Goal: Communication & Community: Answer question/provide support

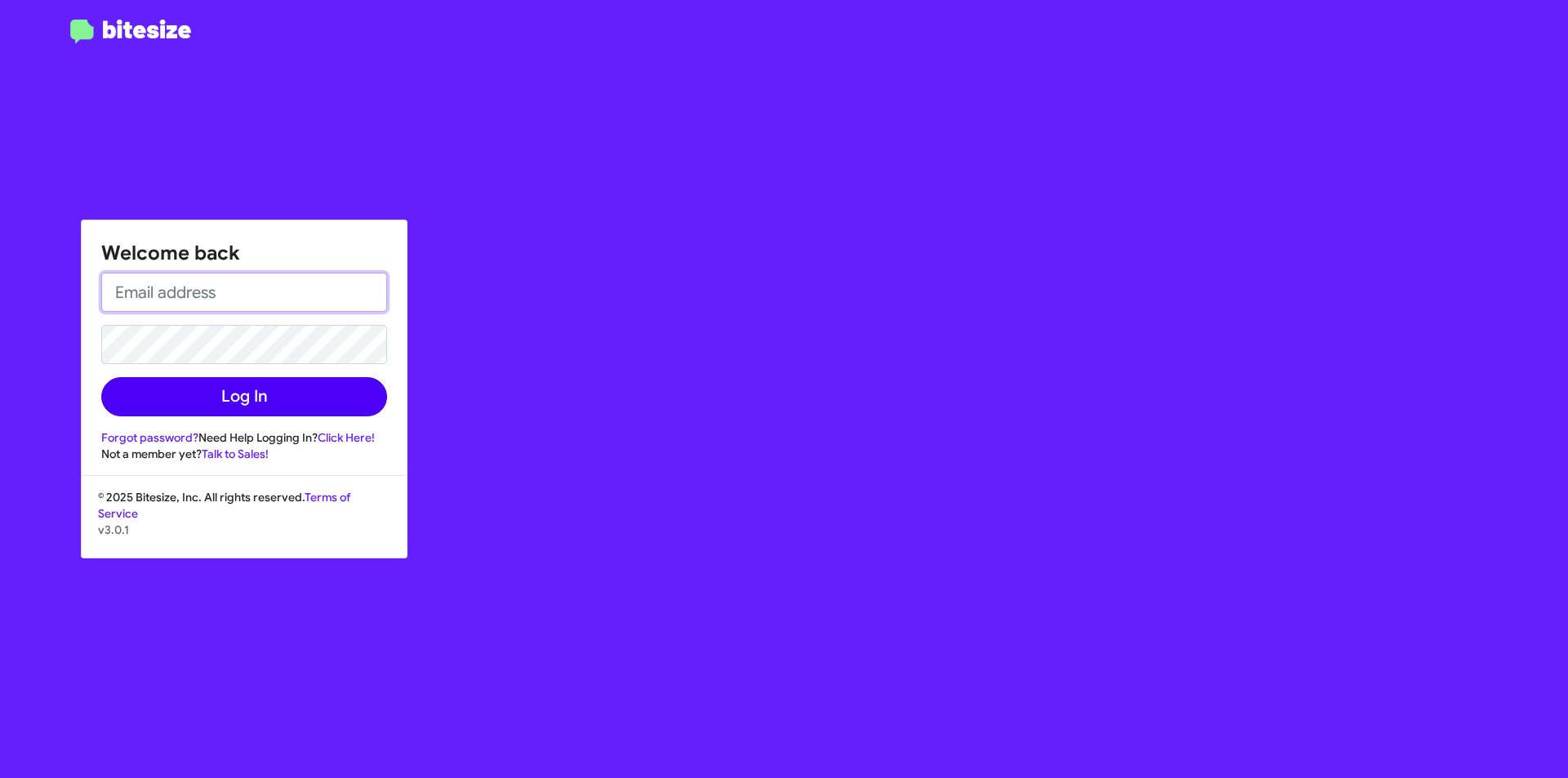
type input "[EMAIL_ADDRESS][DOMAIN_NAME]"
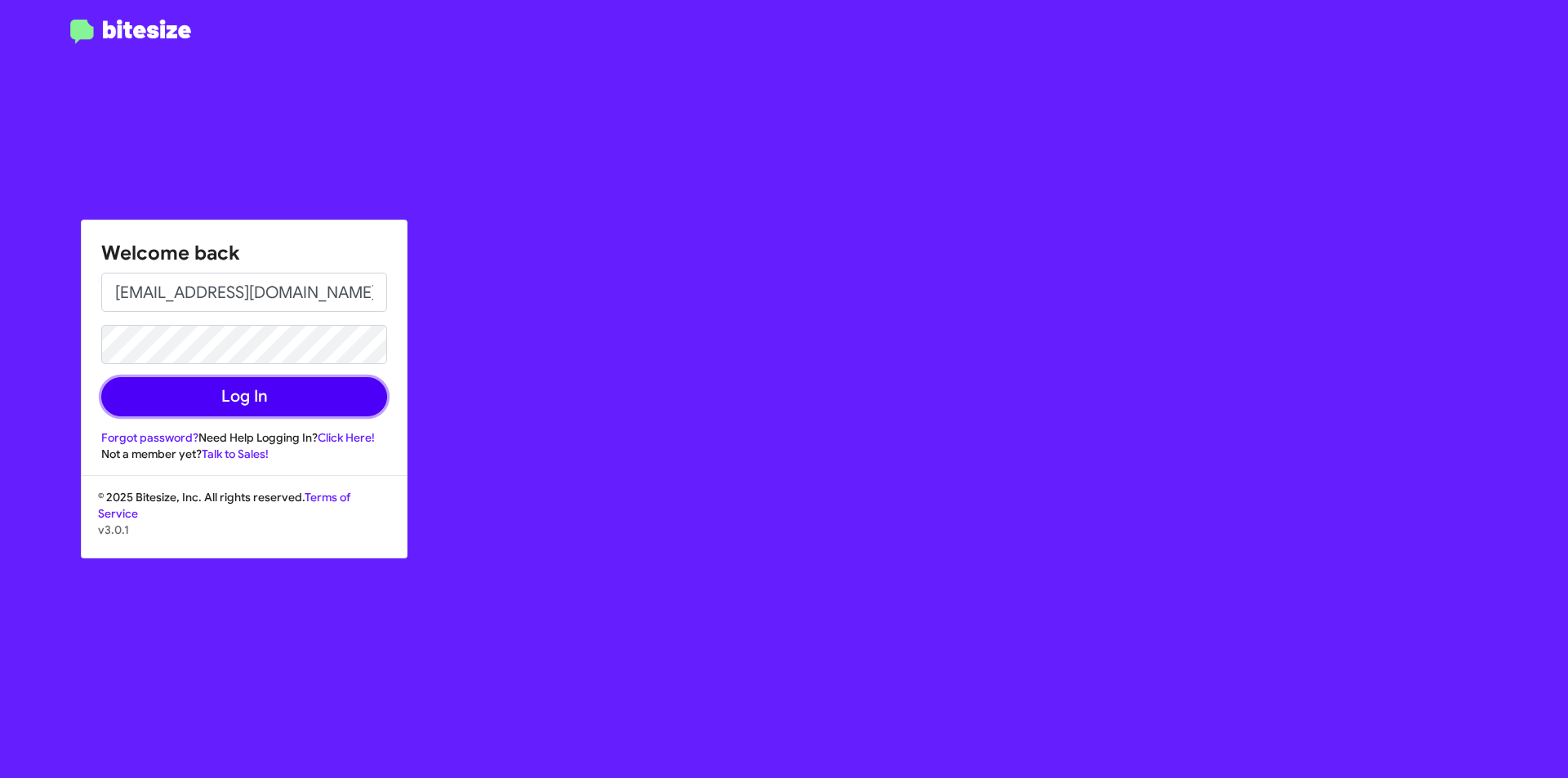
click at [198, 413] on button "Log In" at bounding box center [244, 397] width 286 height 39
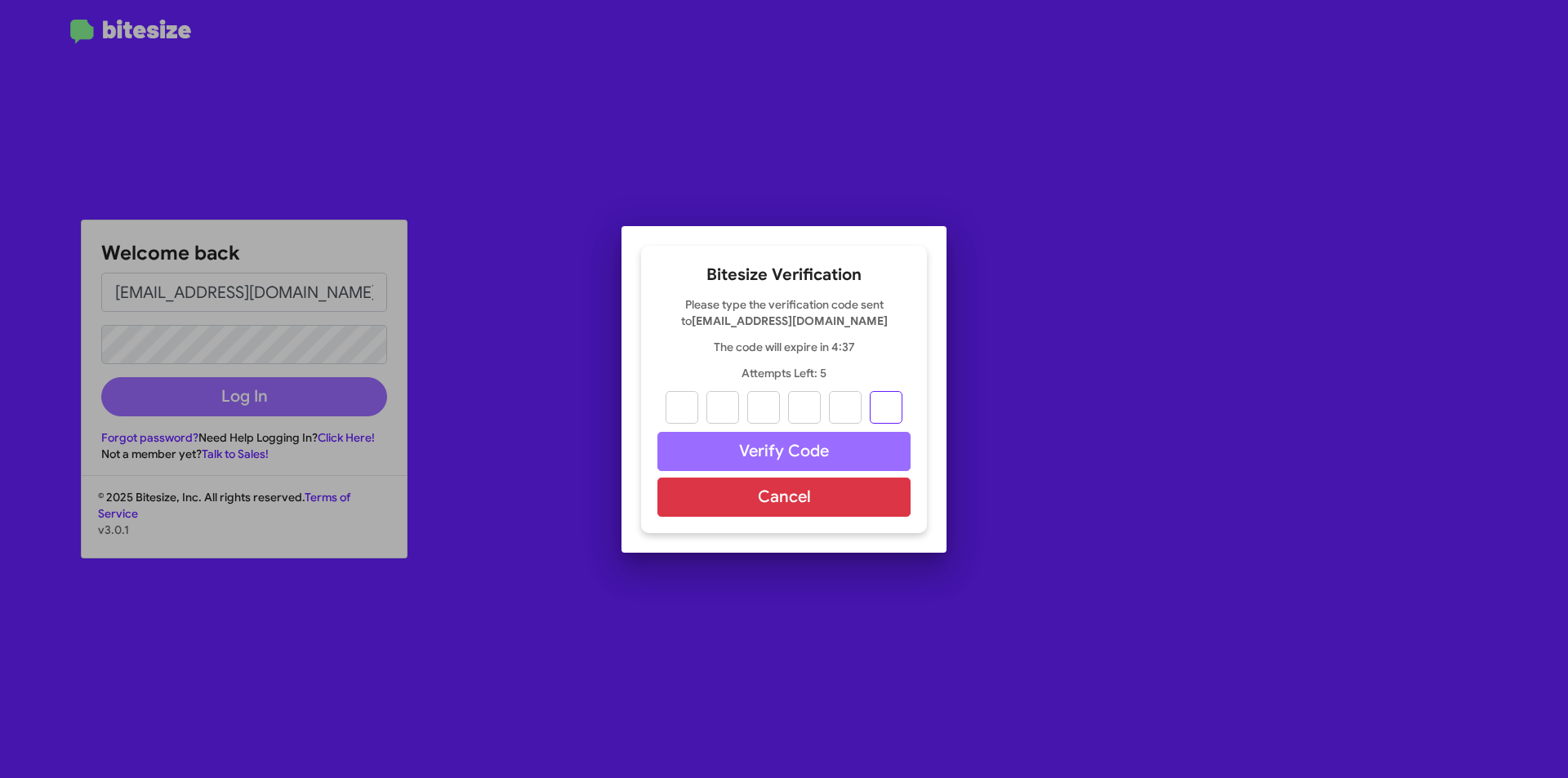
paste input "1"
type input "9"
type input "2"
type input "1"
type input "3"
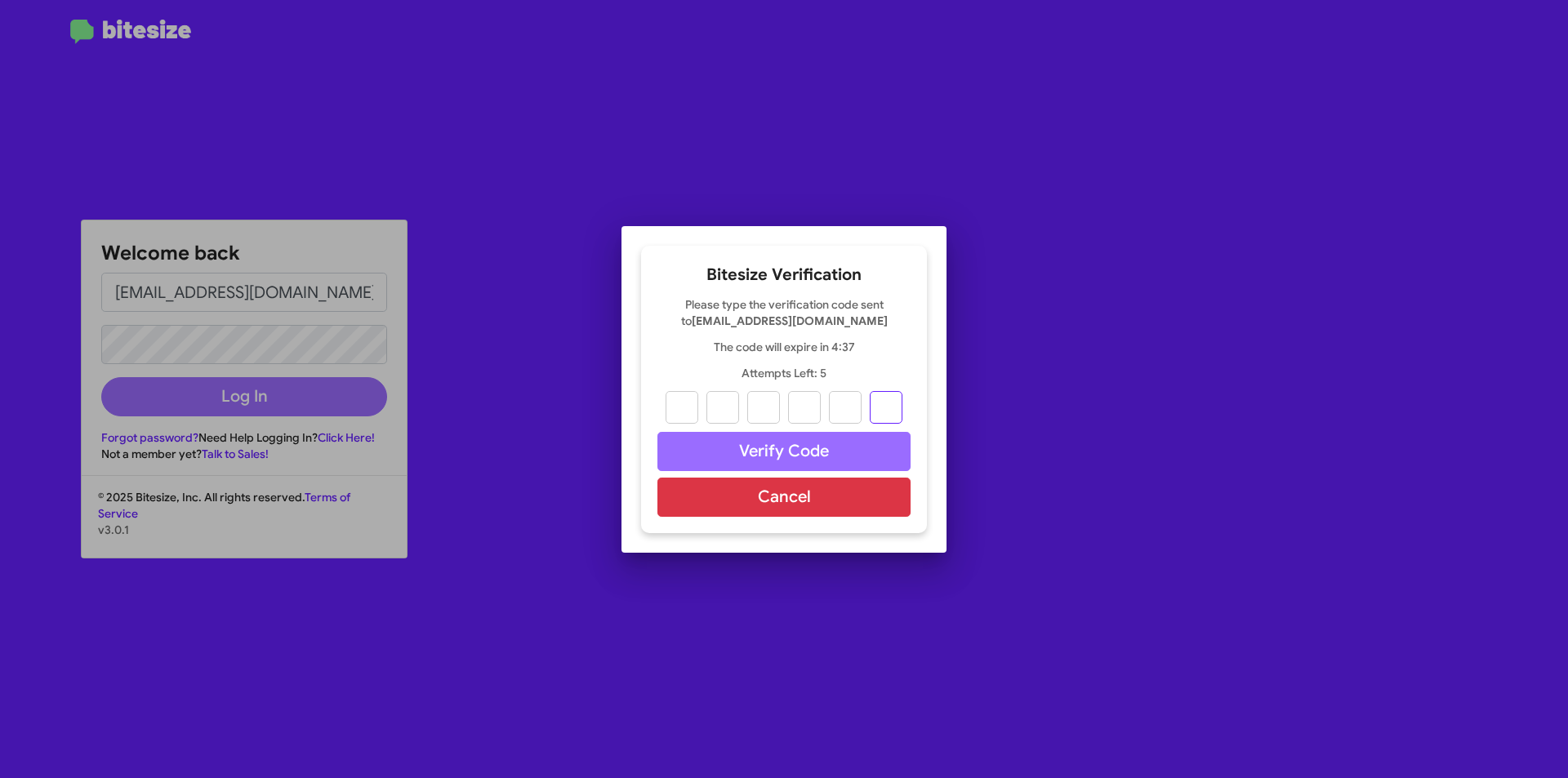
type input "7"
type input "1"
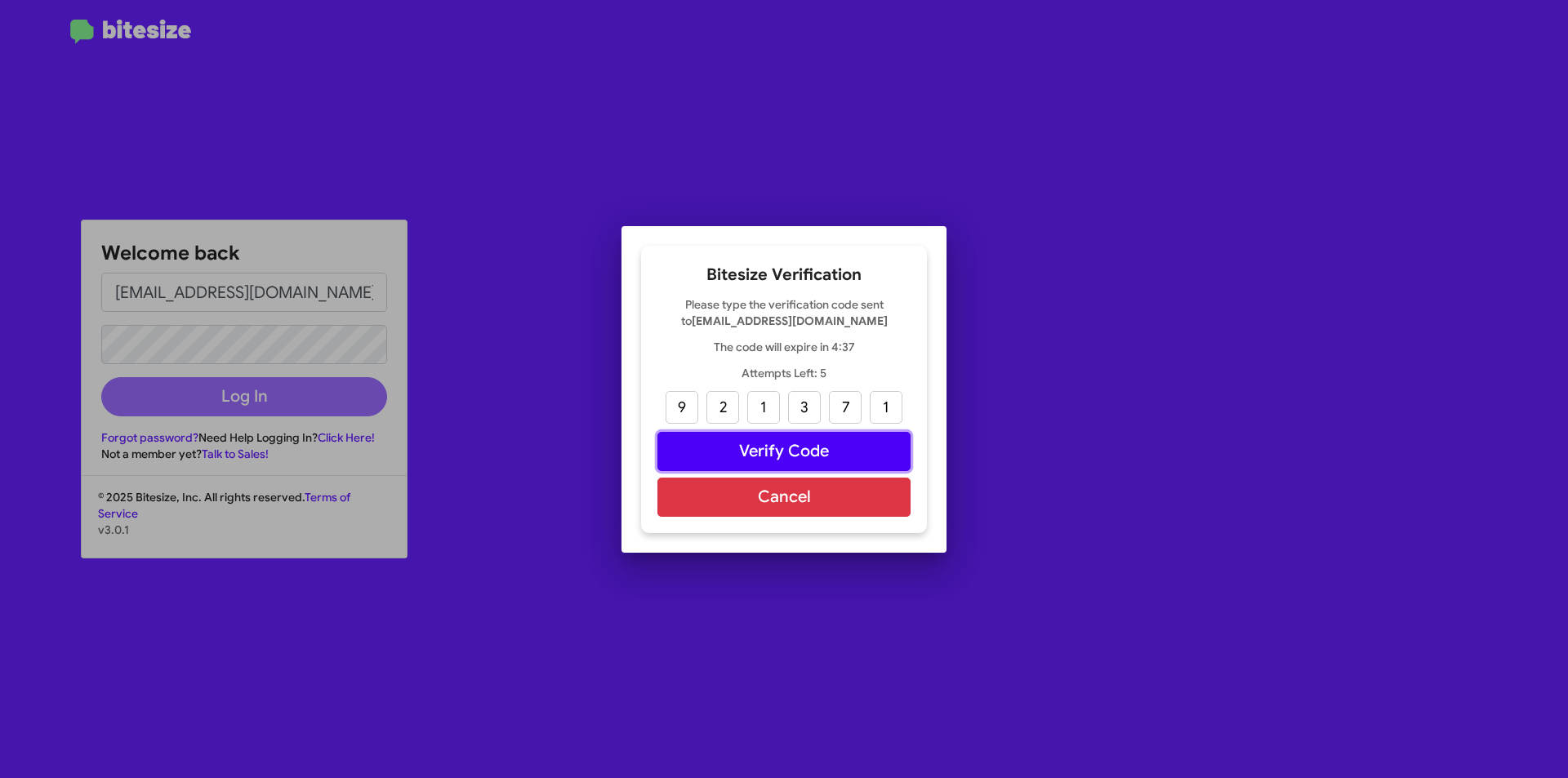
click at [764, 447] on button "Verify Code" at bounding box center [783, 452] width 253 height 39
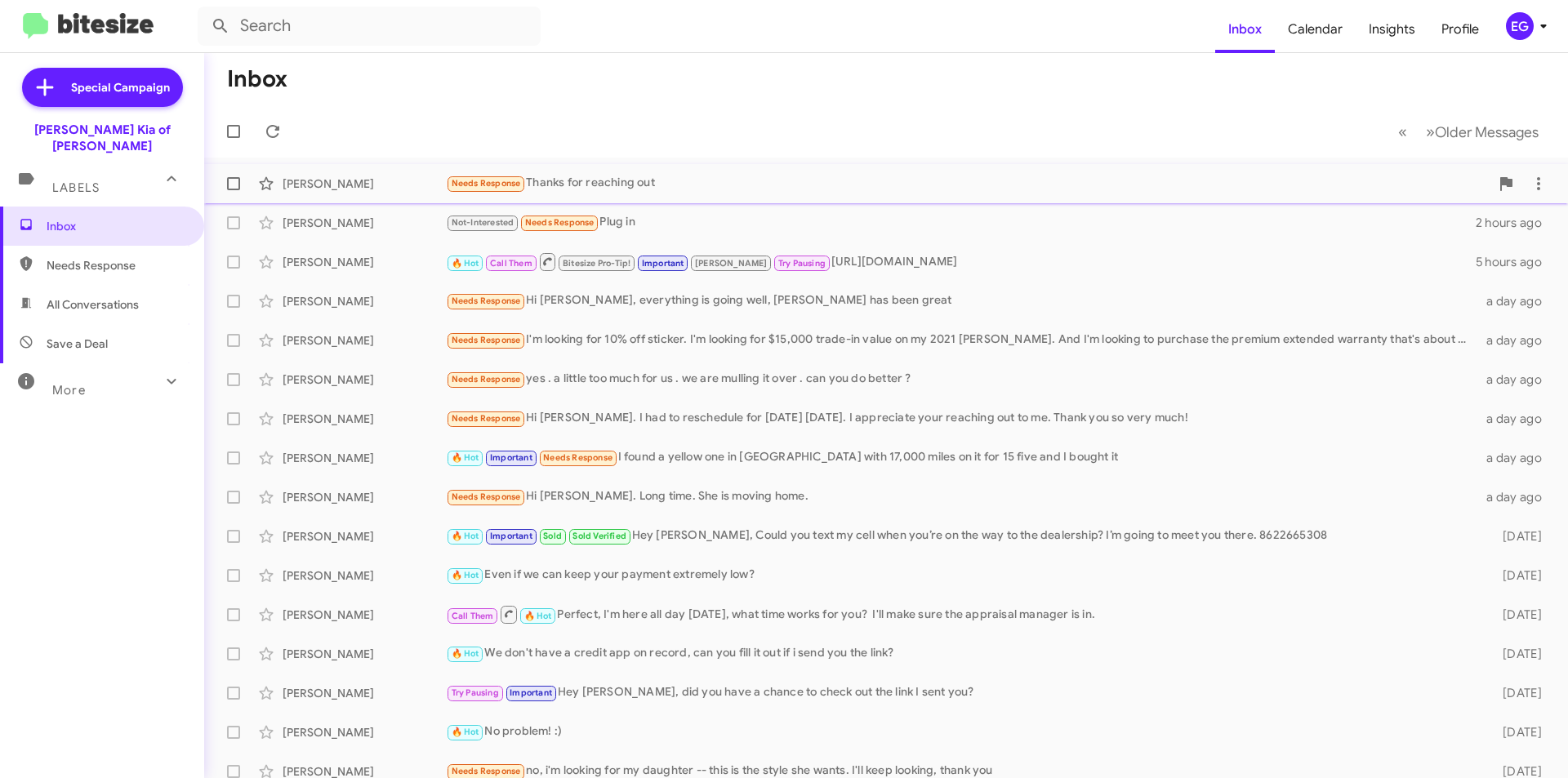
click at [741, 183] on div "Needs Response Thanks for reaching out" at bounding box center [968, 183] width 1044 height 19
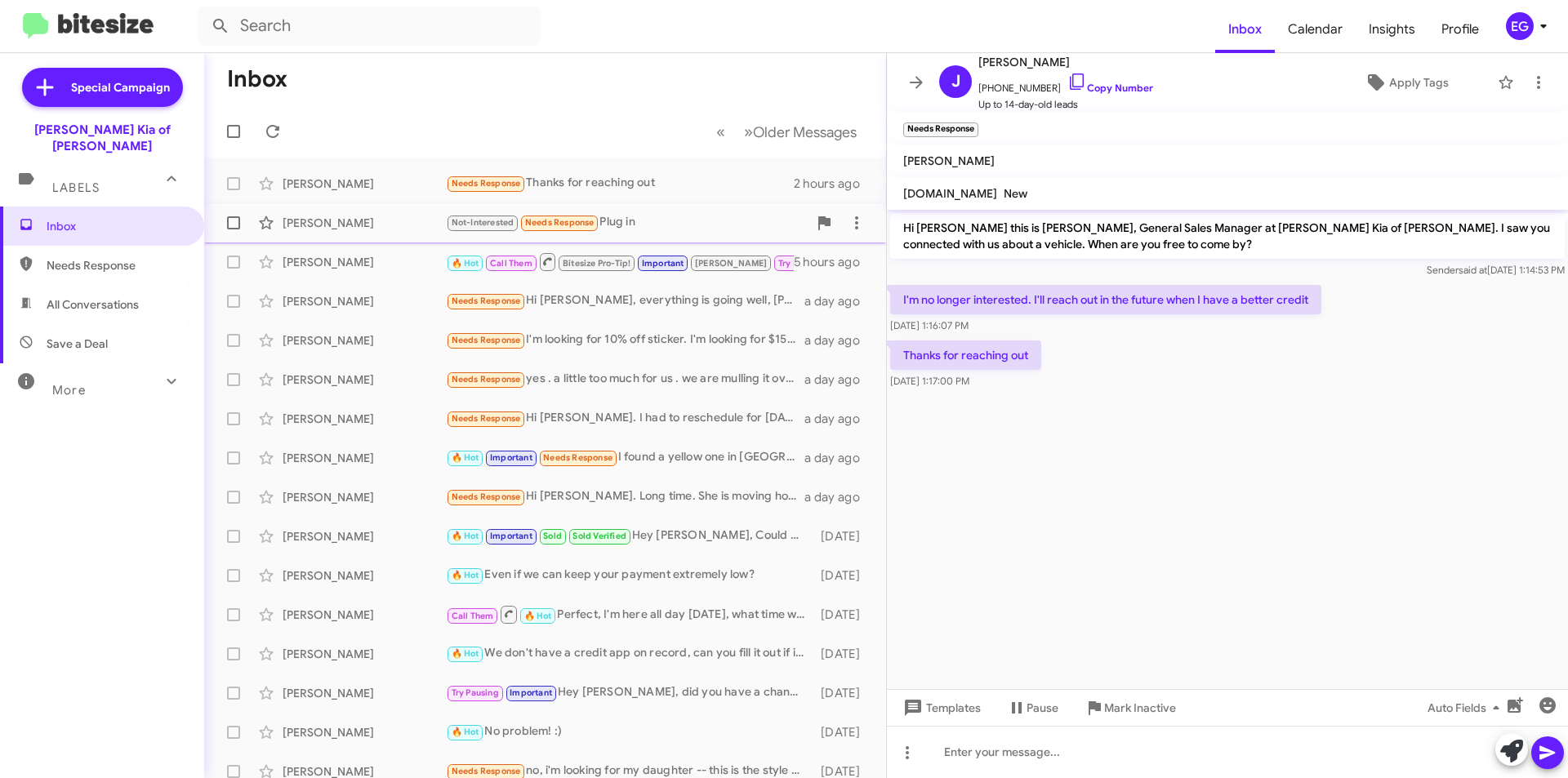
click at [690, 227] on div "Not-Interested Needs Response Plug in" at bounding box center [627, 222] width 362 height 19
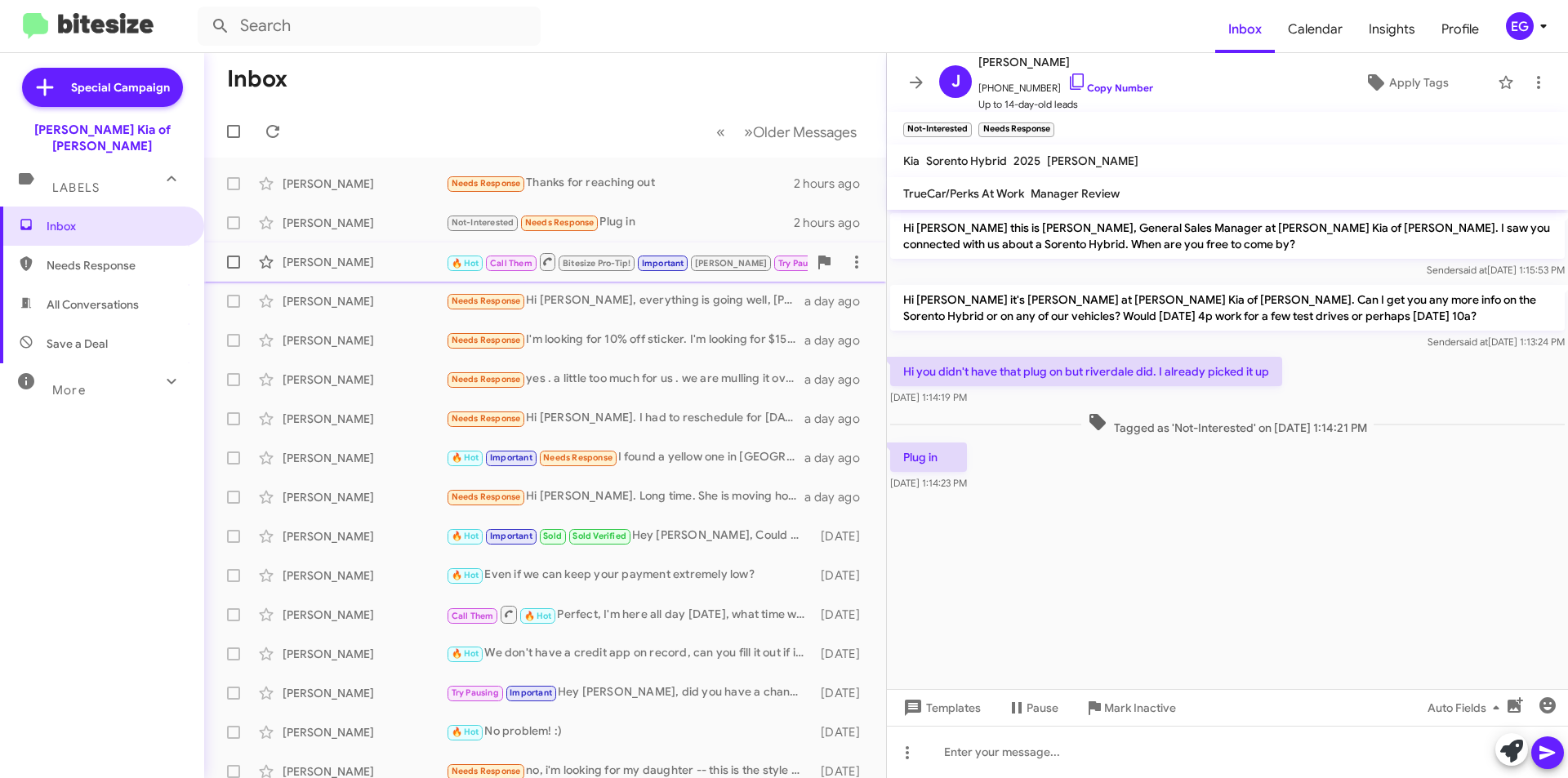
click at [380, 267] on div "[PERSON_NAME]" at bounding box center [364, 261] width 163 height 16
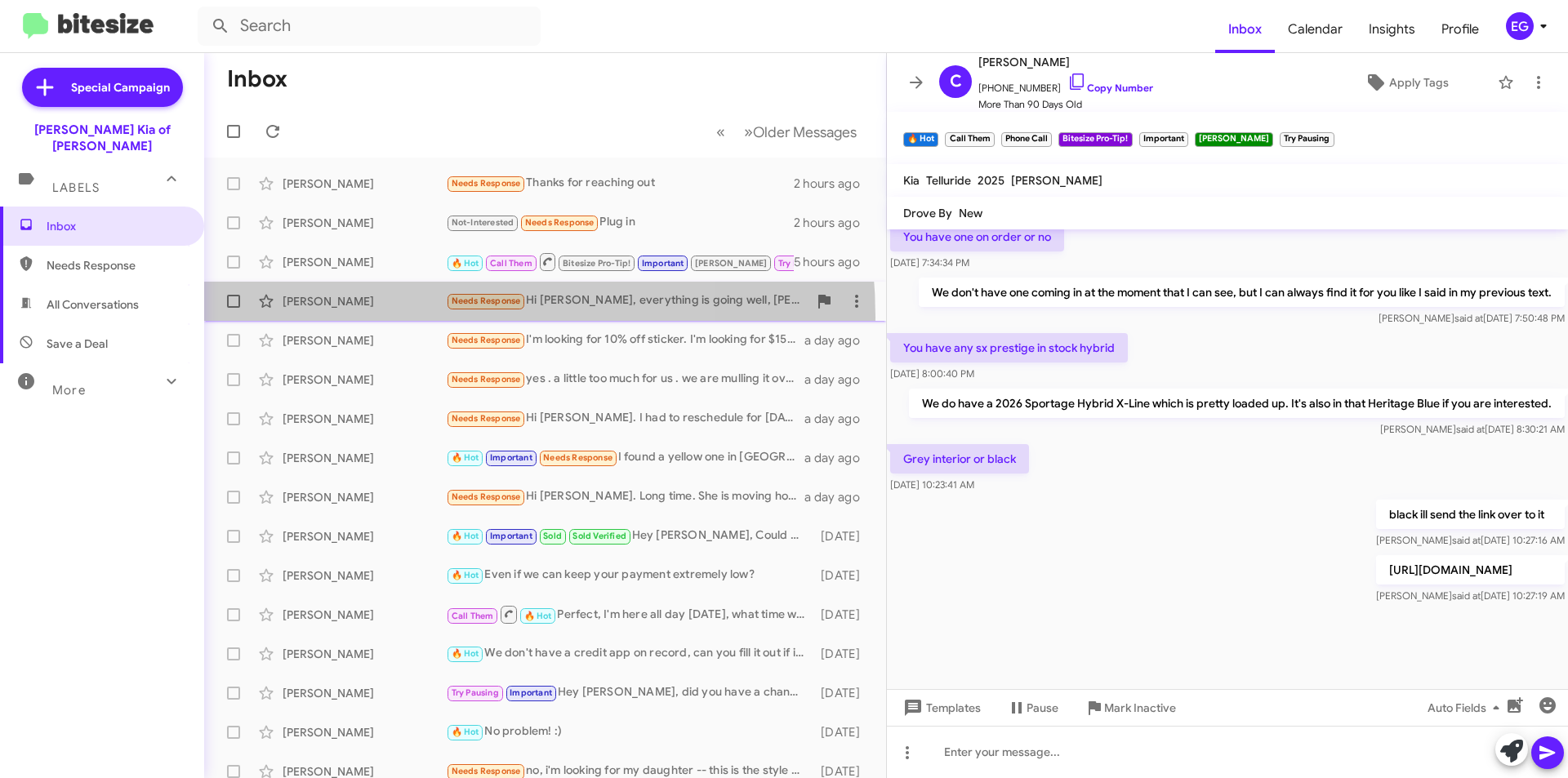
click at [380, 317] on span "[PERSON_NAME] Needs Response Hi [PERSON_NAME], everything is going well, [PERSO…" at bounding box center [545, 301] width 682 height 39
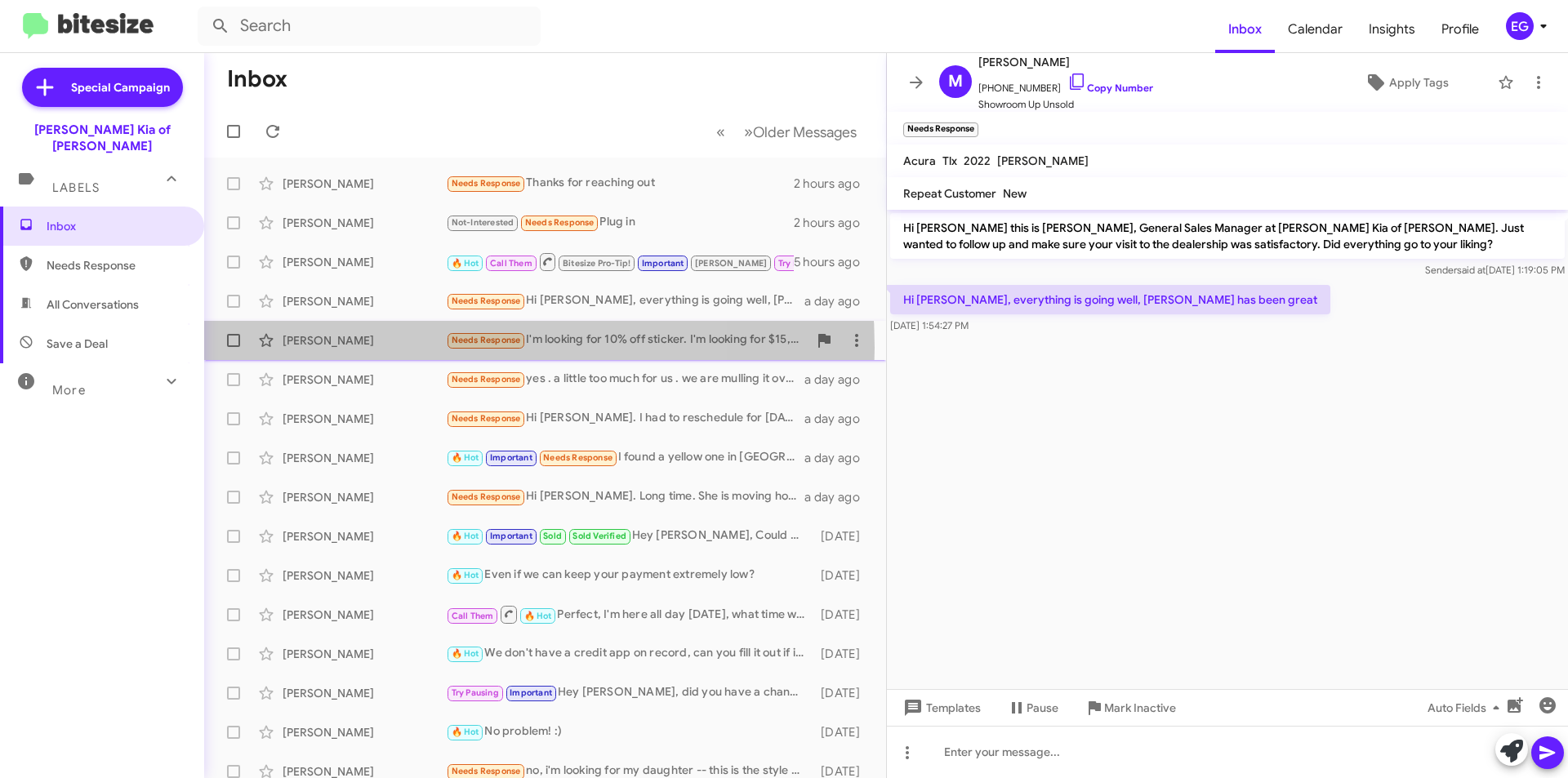
click at [386, 348] on div "[PERSON_NAME]" at bounding box center [364, 340] width 163 height 16
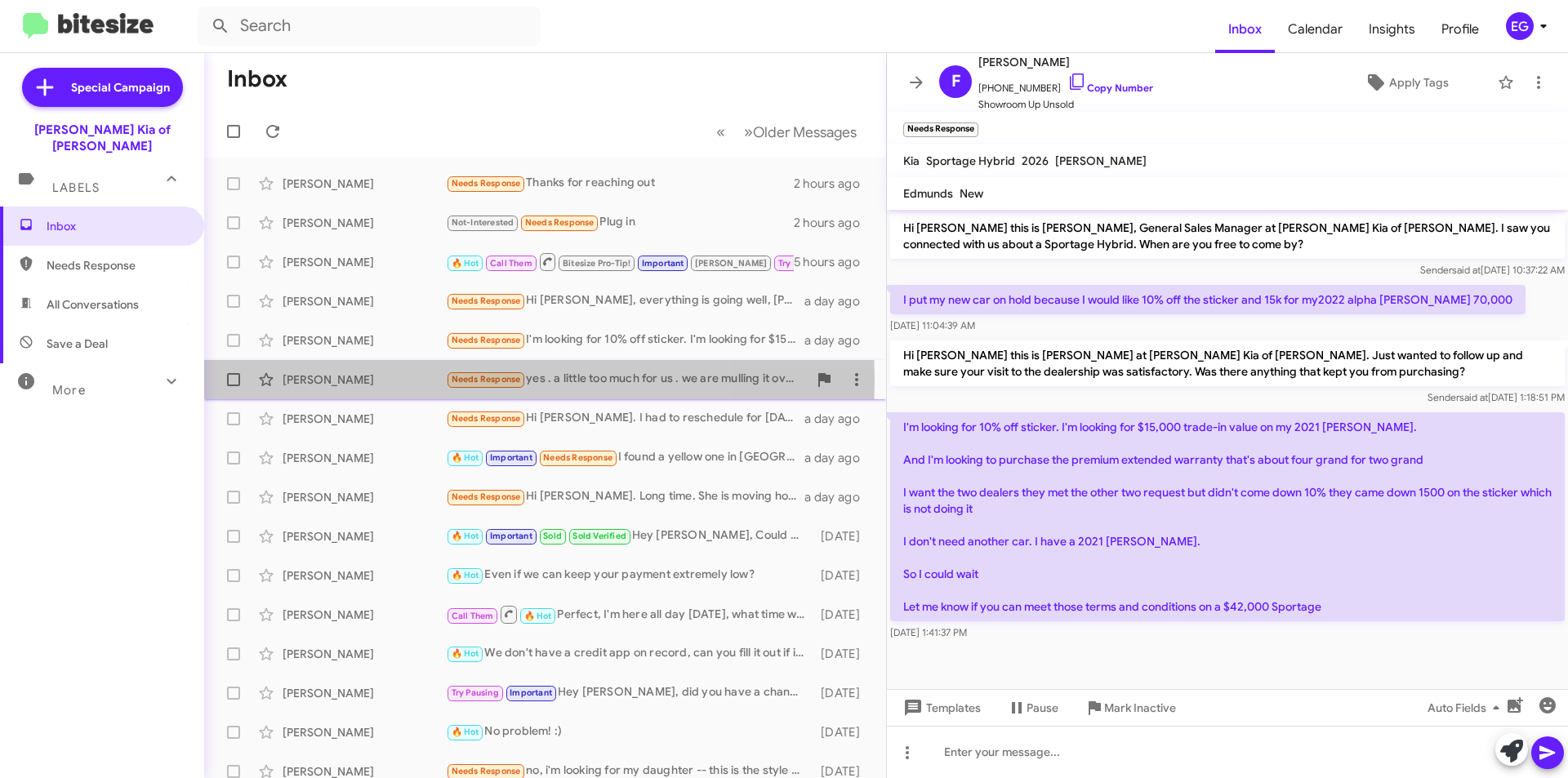
click at [388, 380] on div "[PERSON_NAME]" at bounding box center [364, 380] width 163 height 16
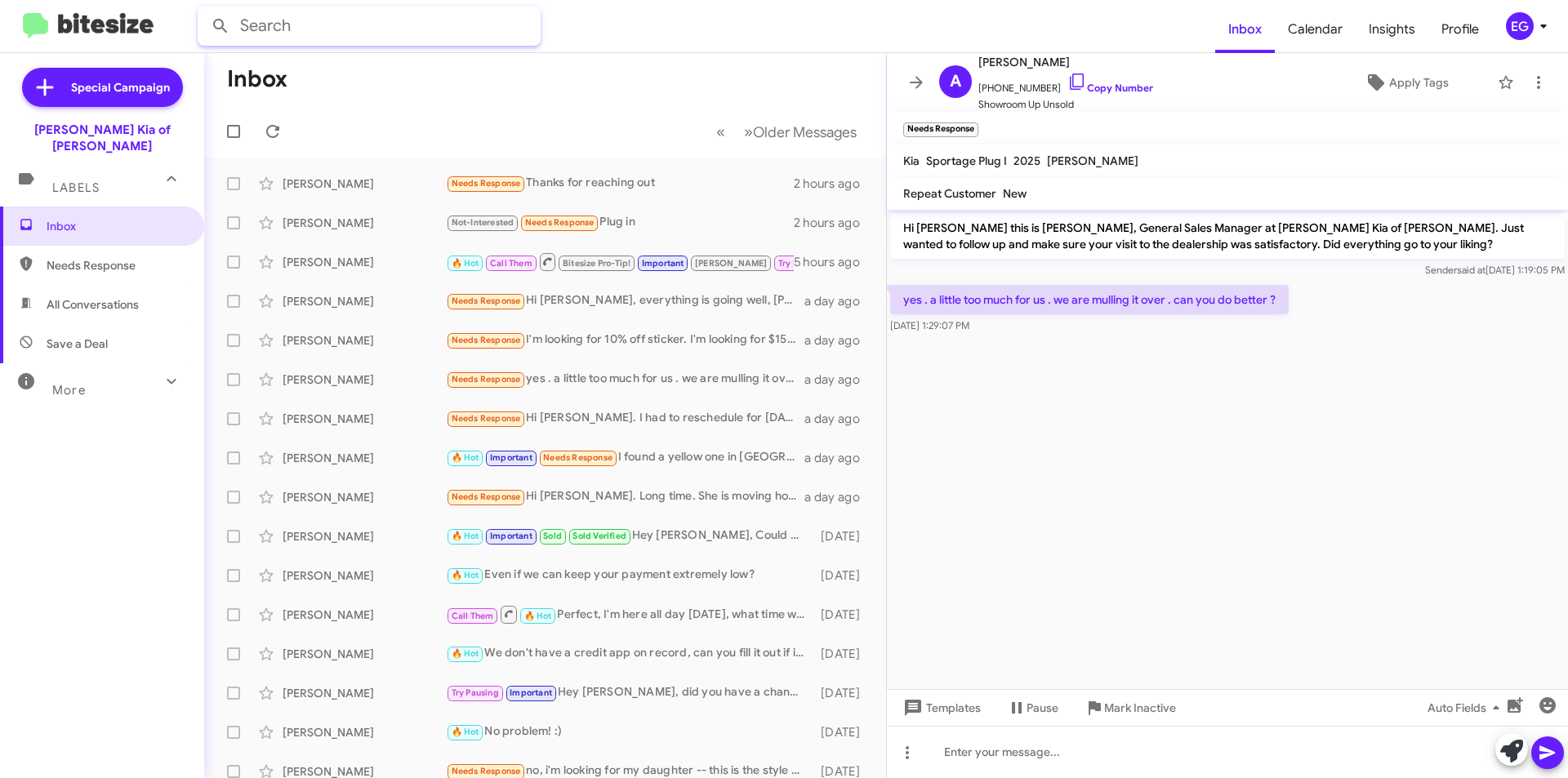
click at [478, 34] on input "text" at bounding box center [369, 26] width 343 height 39
type input "[GEOGRAPHIC_DATA]"
click at [204, 10] on button at bounding box center [220, 26] width 32 height 32
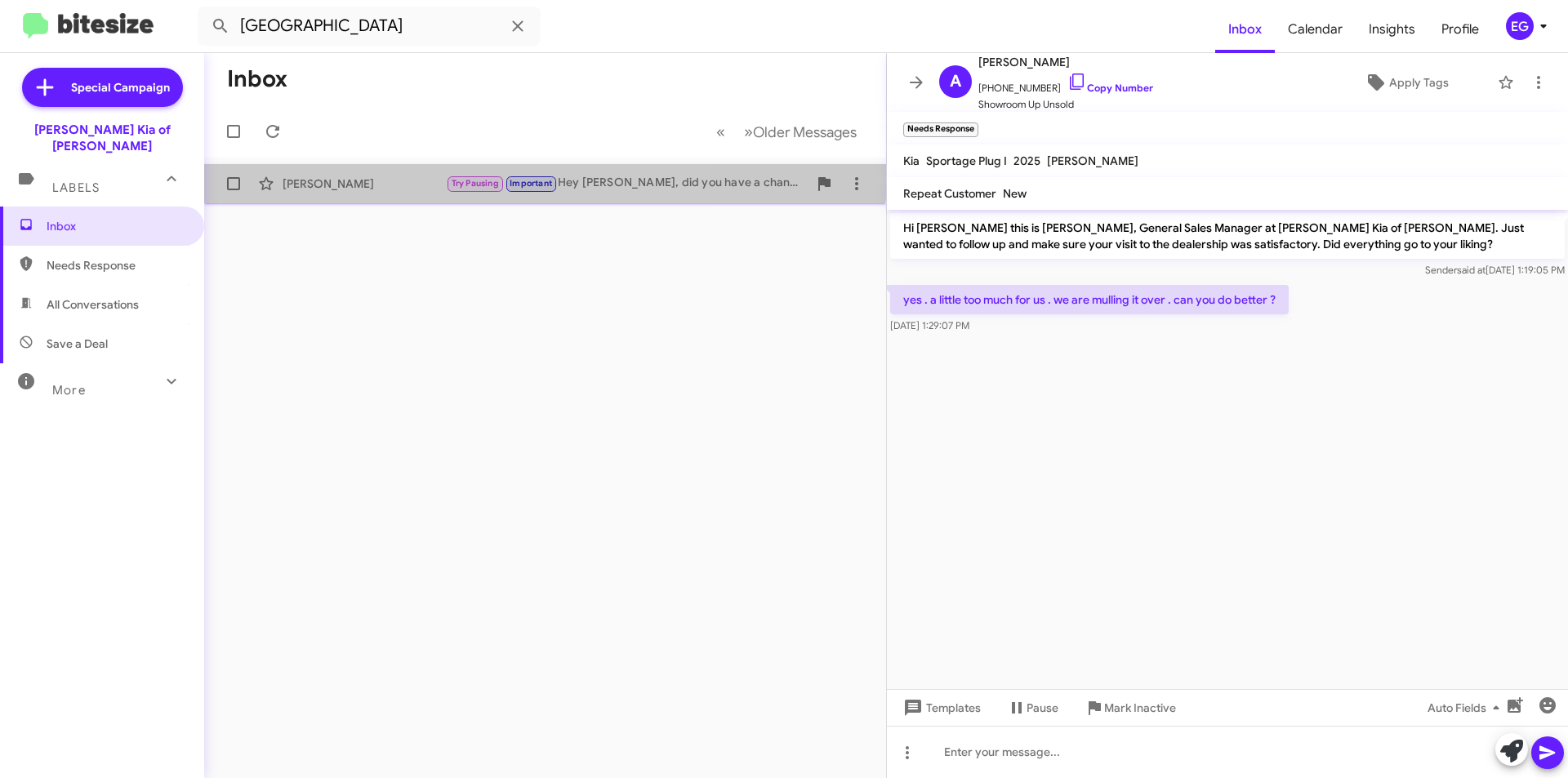
click at [383, 170] on div "[PERSON_NAME] Try Pausing Important Hey [PERSON_NAME], did you have a chance to…" at bounding box center [545, 184] width 655 height 32
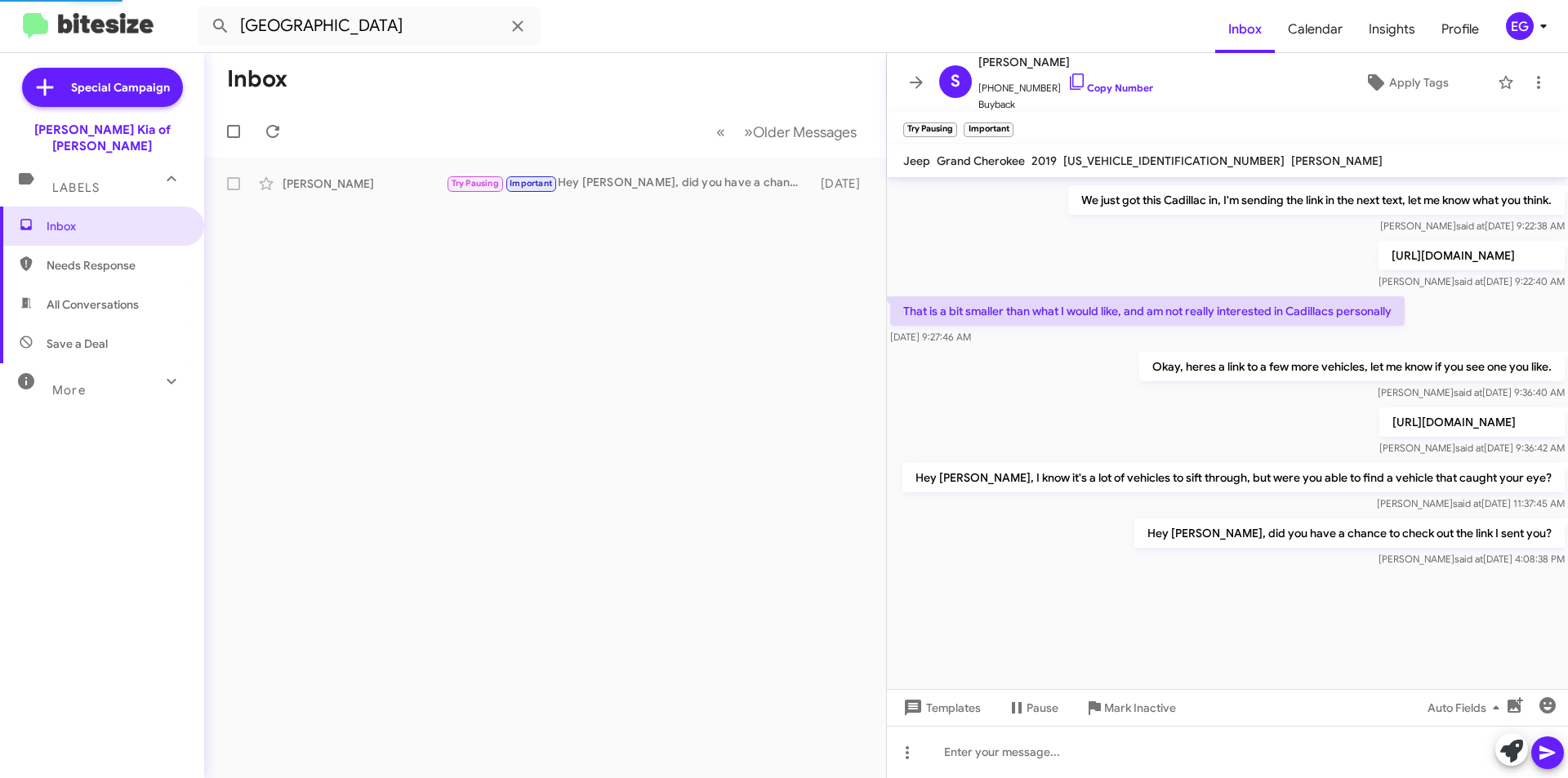
scroll to position [1495, 0]
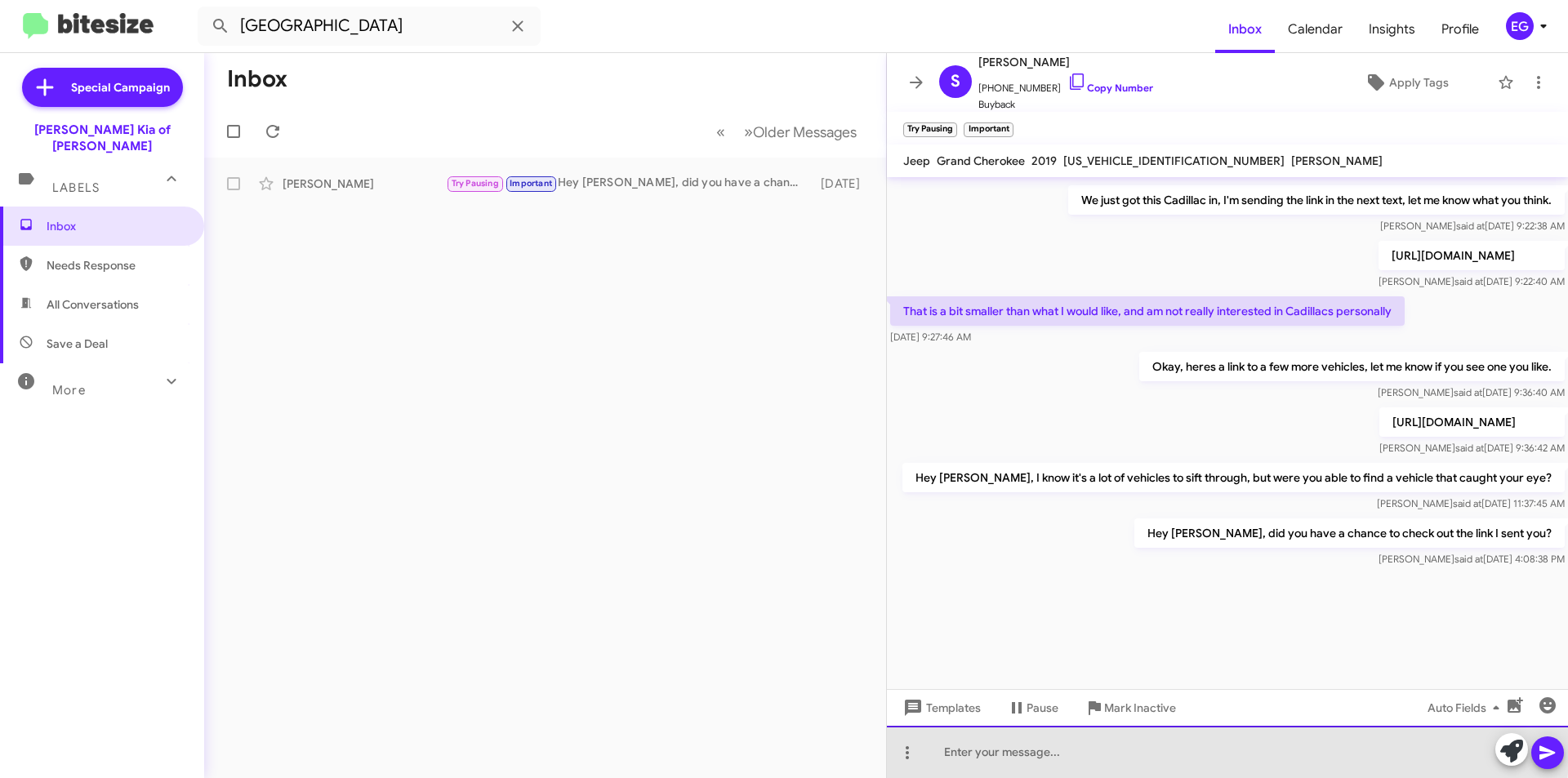
click at [1032, 745] on div at bounding box center [1228, 752] width 681 height 52
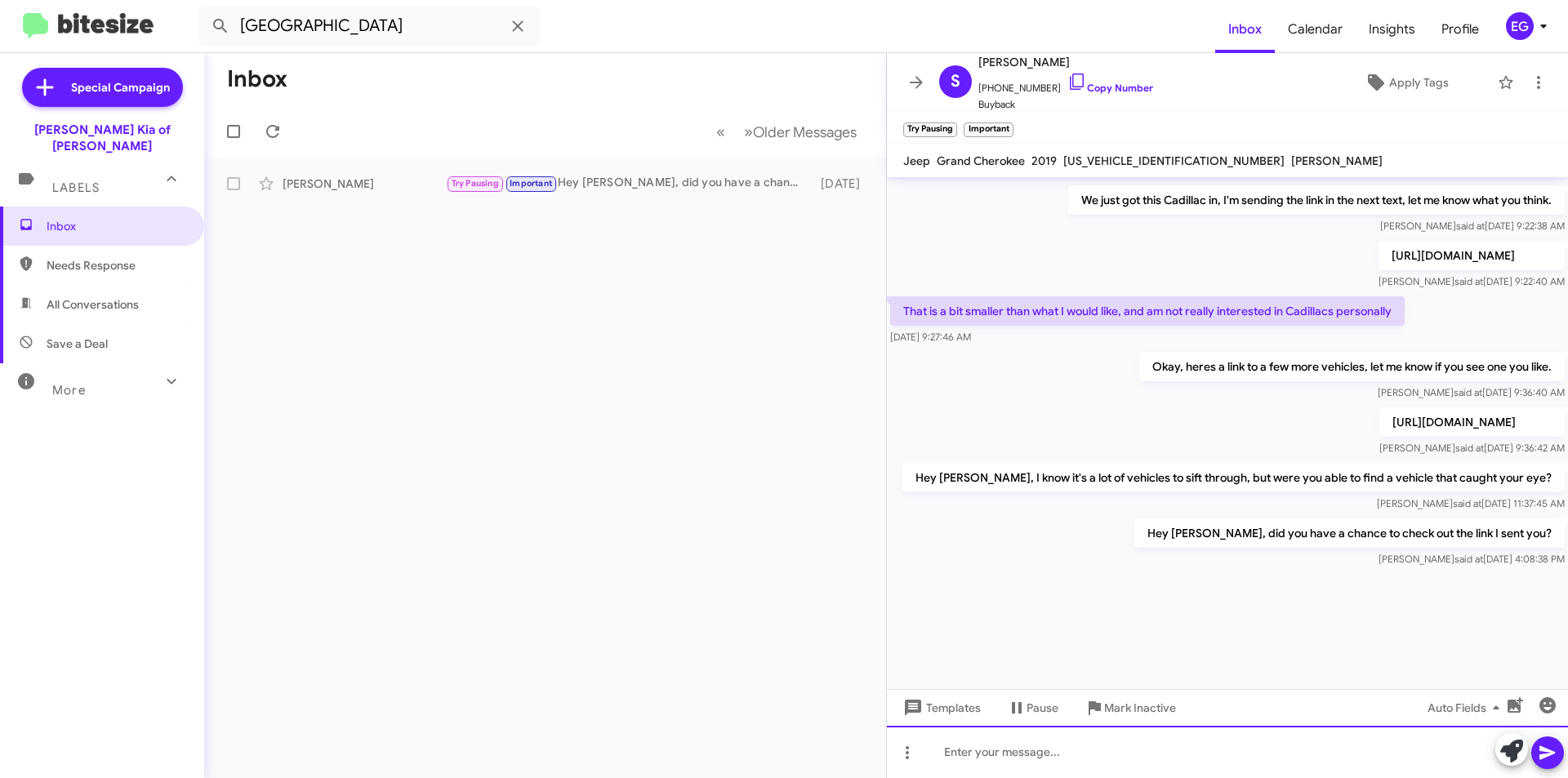
click at [1025, 760] on div at bounding box center [1228, 752] width 681 height 52
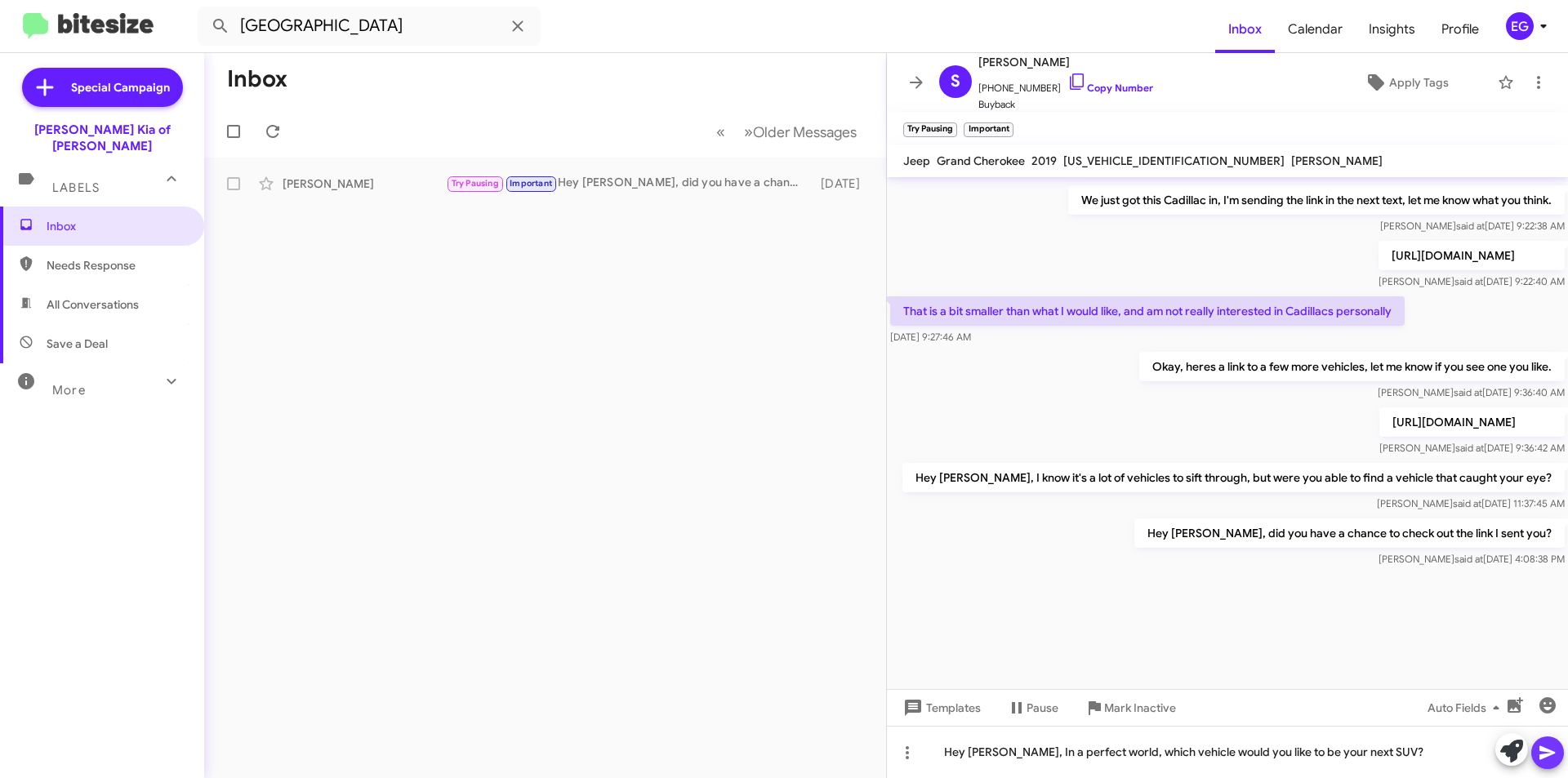
click at [1553, 757] on icon at bounding box center [1548, 752] width 20 height 20
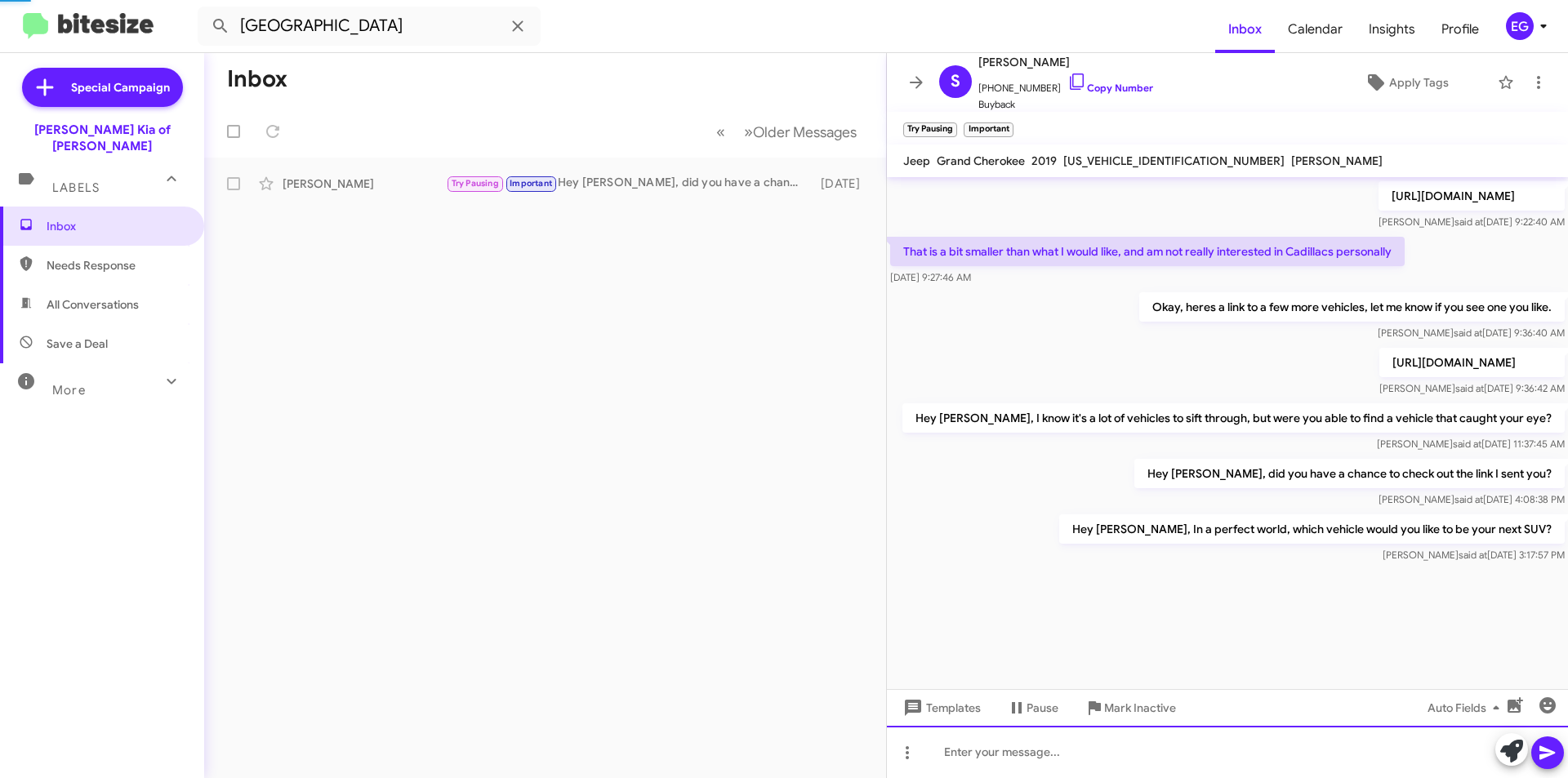
scroll to position [1554, 0]
